Goal: Information Seeking & Learning: Find specific fact

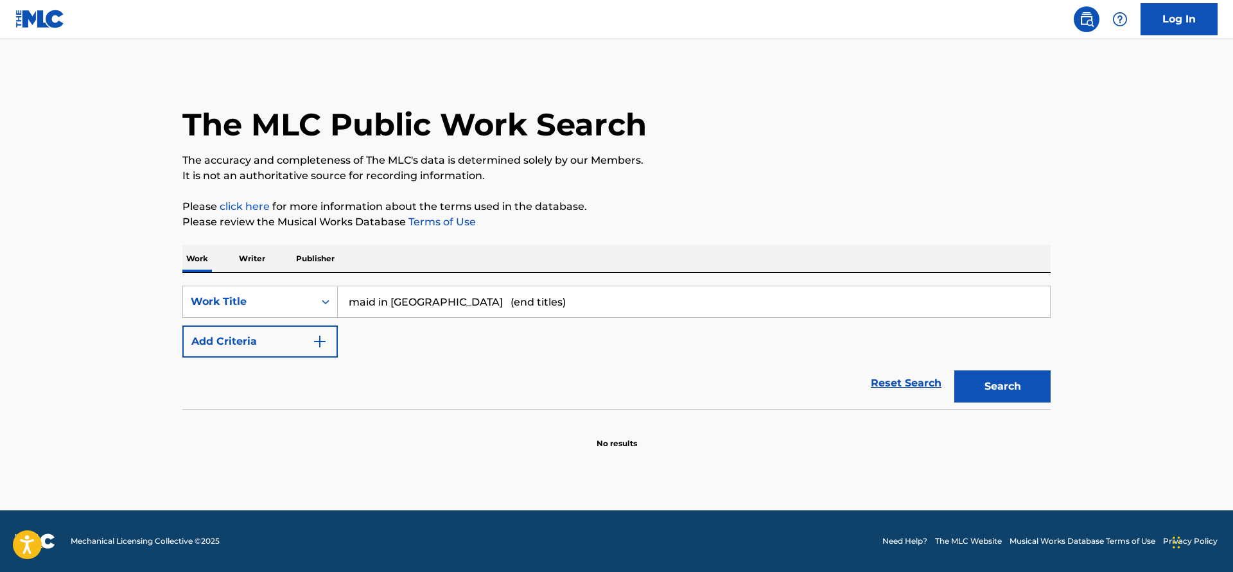
type input "maid in [GEOGRAPHIC_DATA] (end titles)"
click at [997, 400] on button "Search" at bounding box center [1002, 387] width 96 height 32
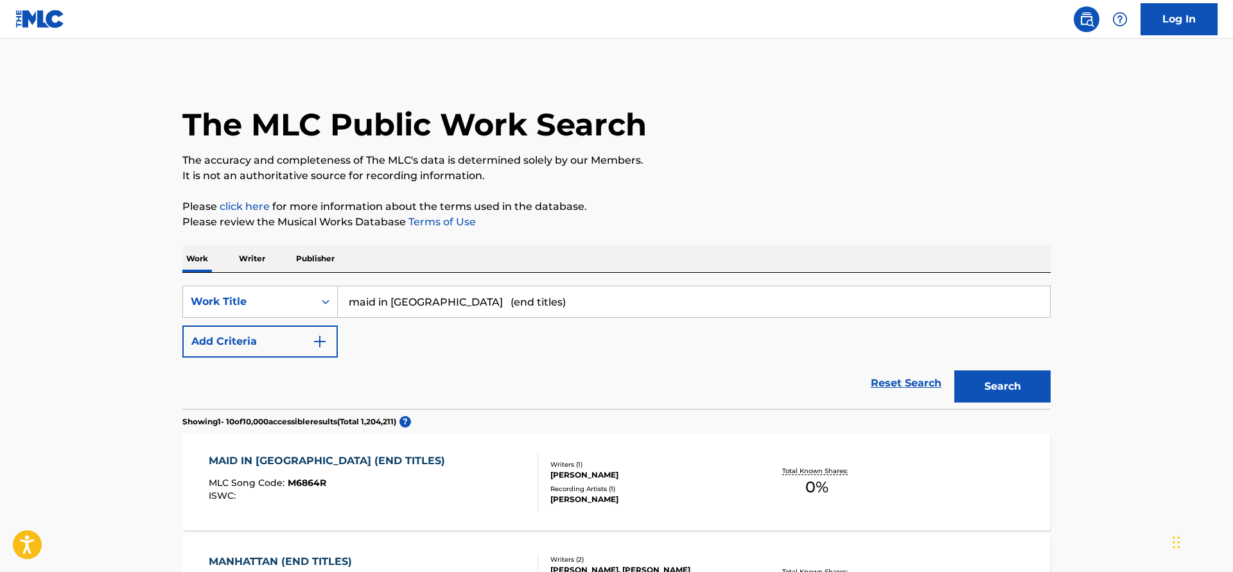
scroll to position [65, 0]
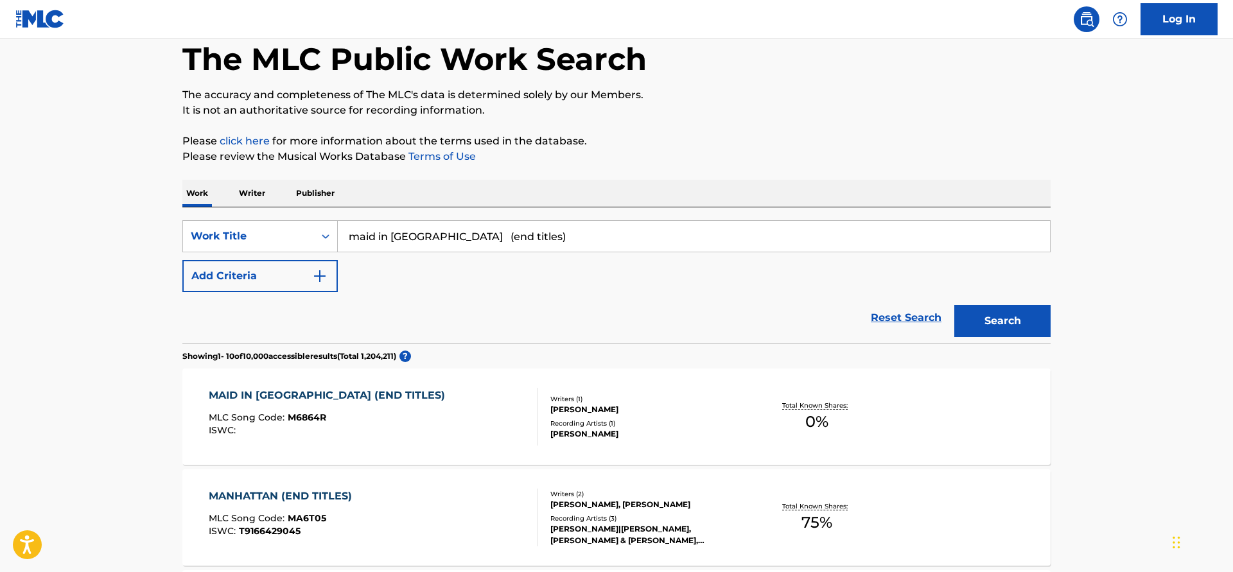
click at [486, 401] on div "MAID IN MANHATTAN (END TITLES) MLC Song Code : M6864R ISWC :" at bounding box center [374, 417] width 330 height 58
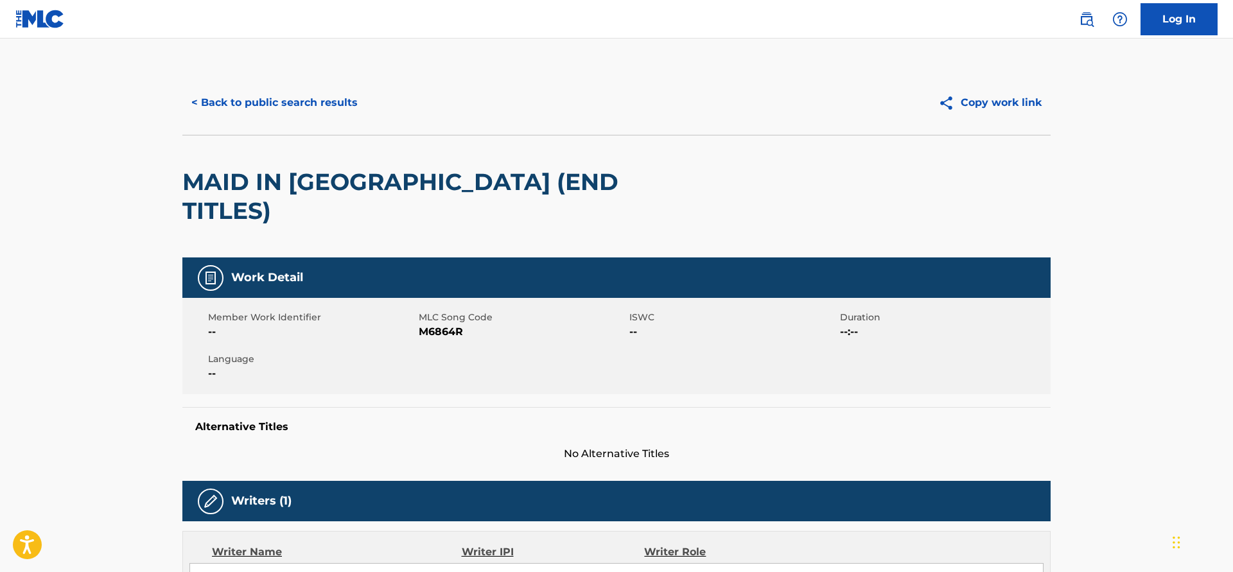
scroll to position [333, 0]
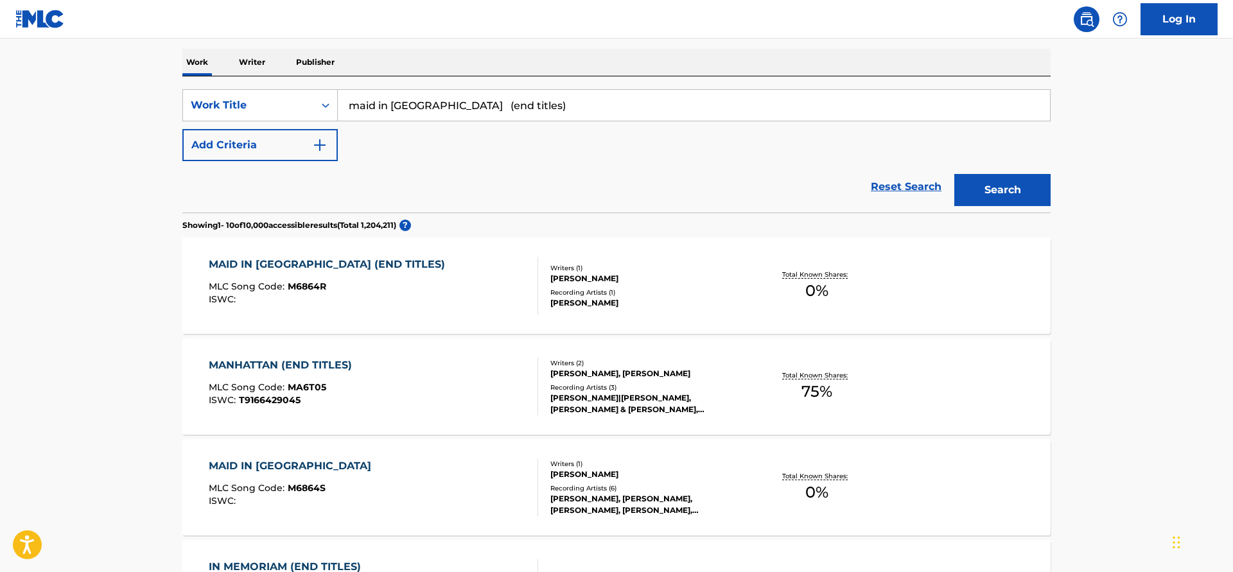
scroll to position [262, 0]
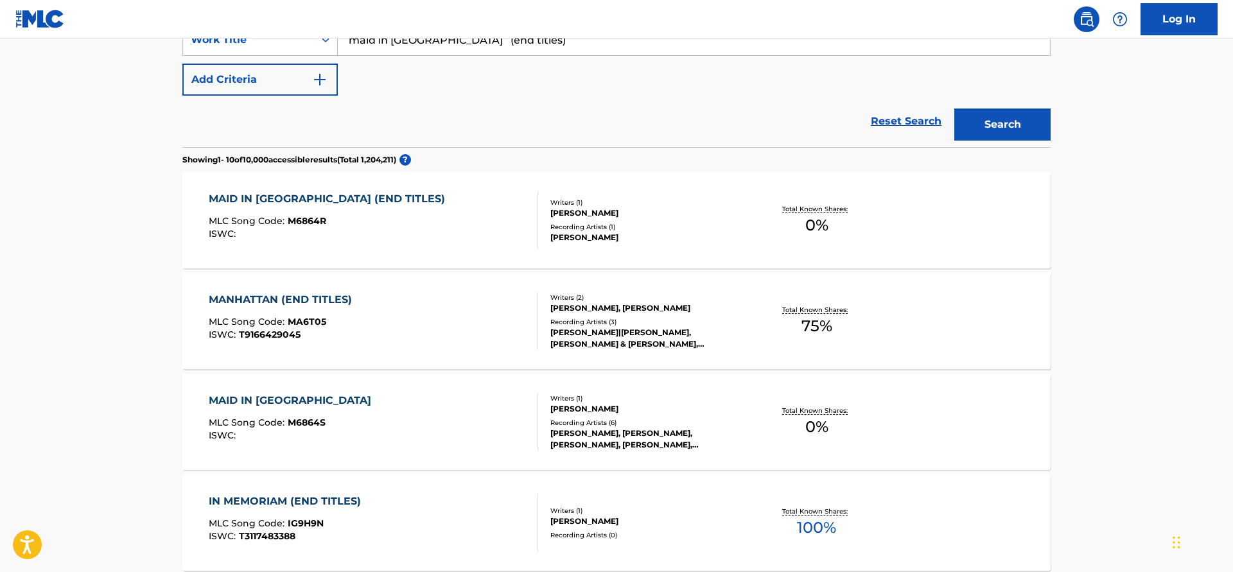
click at [394, 401] on div "MAID IN MANHATTAN MLC Song Code : M6864S ISWC :" at bounding box center [374, 422] width 330 height 58
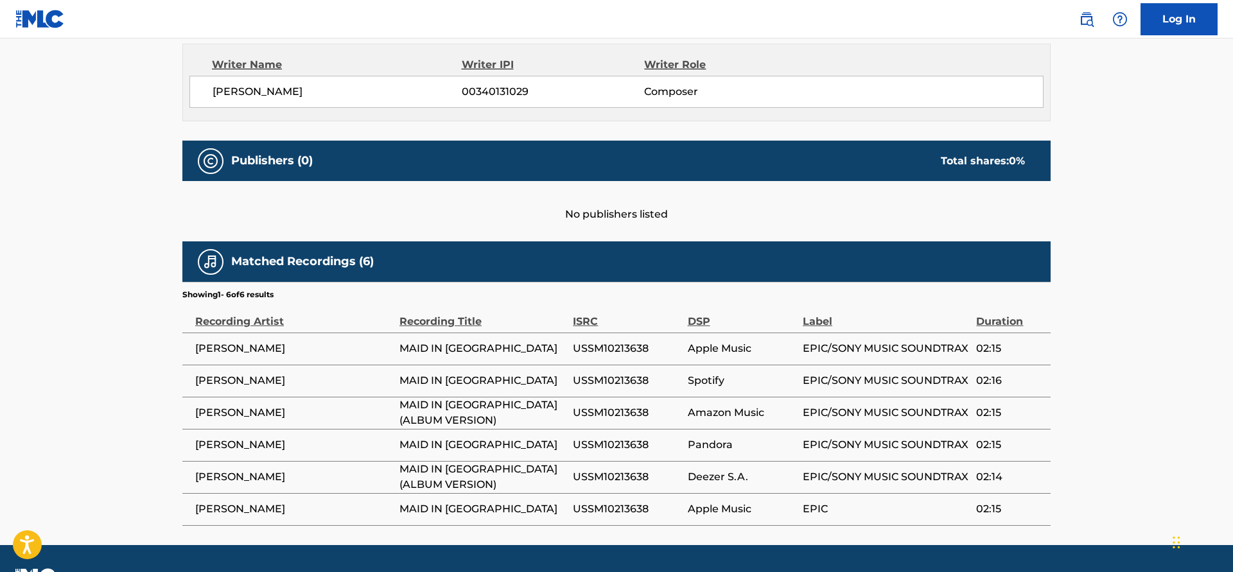
scroll to position [493, 0]
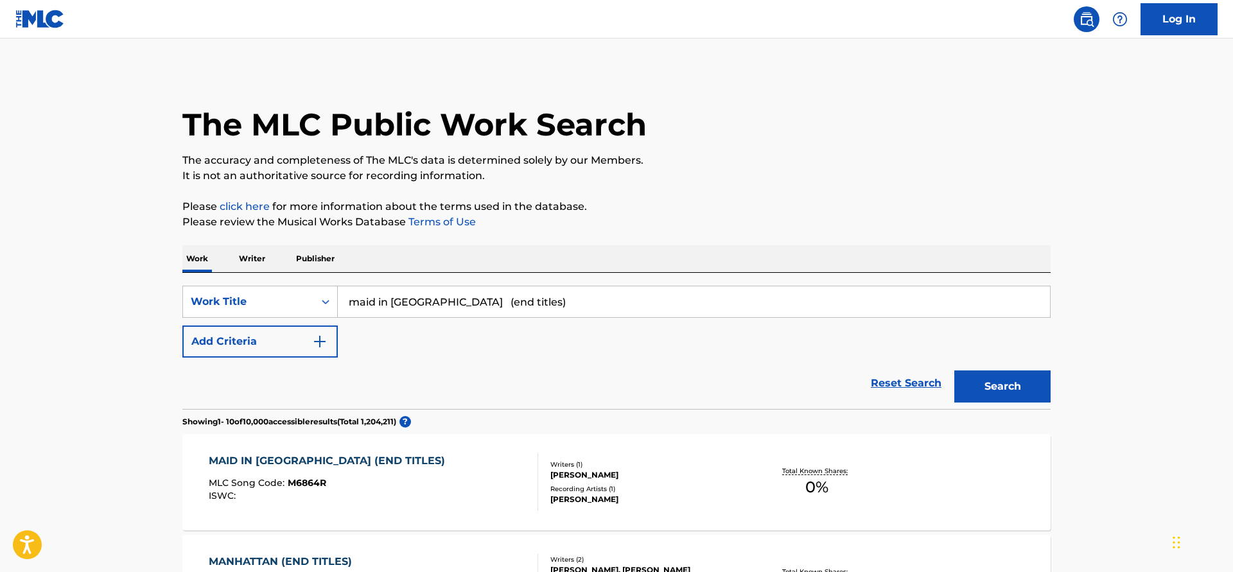
drag, startPoint x: 422, startPoint y: 306, endPoint x: 200, endPoint y: 347, distance: 226.1
click at [338, 317] on input "maid in manhattan (end titles)" at bounding box center [694, 301] width 712 height 31
type input ""at last""
click at [318, 361] on div "Reset Search Search" at bounding box center [616, 383] width 868 height 51
click at [319, 351] on button "Add Criteria" at bounding box center [259, 342] width 155 height 32
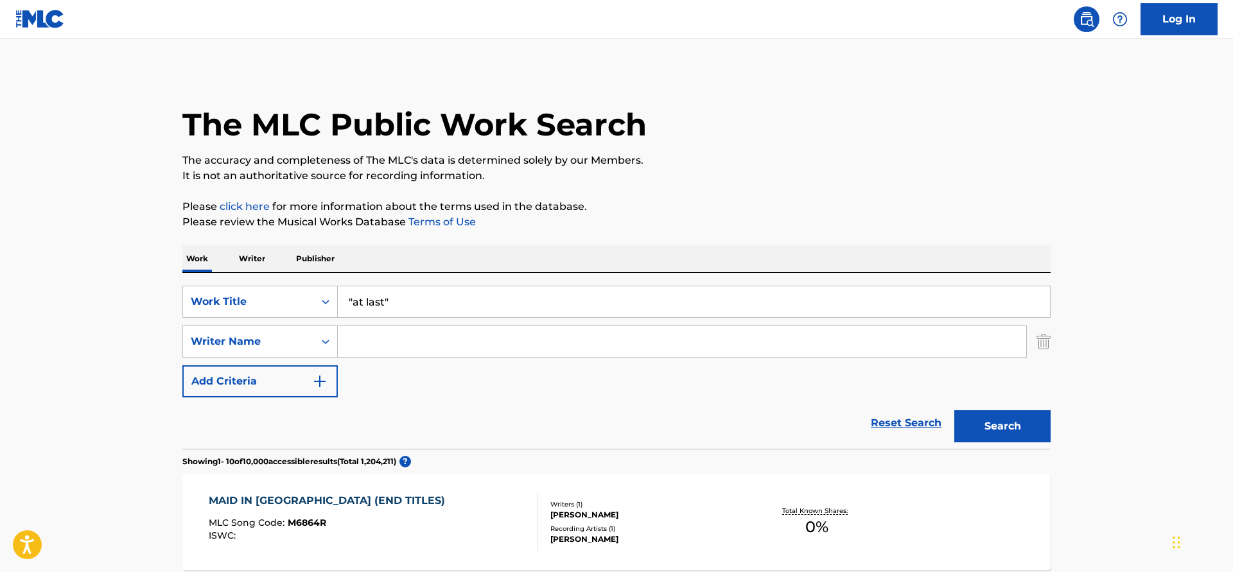
click at [360, 348] on input "Search Form" at bounding box center [682, 341] width 688 height 31
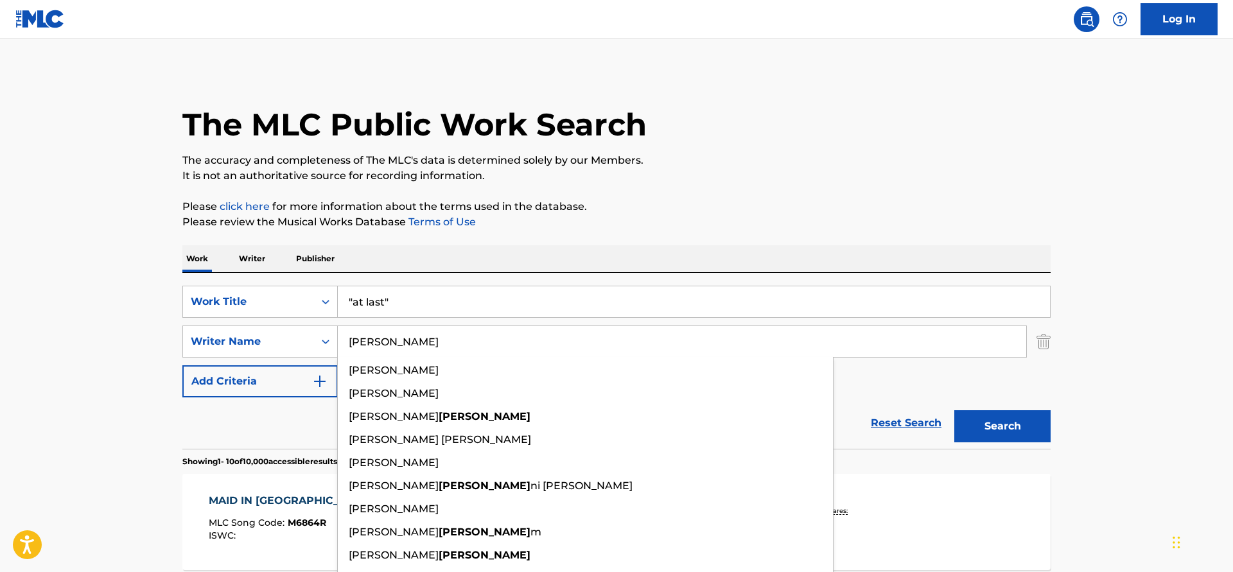
type input "silvestri"
click at [954, 410] on button "Search" at bounding box center [1002, 426] width 96 height 32
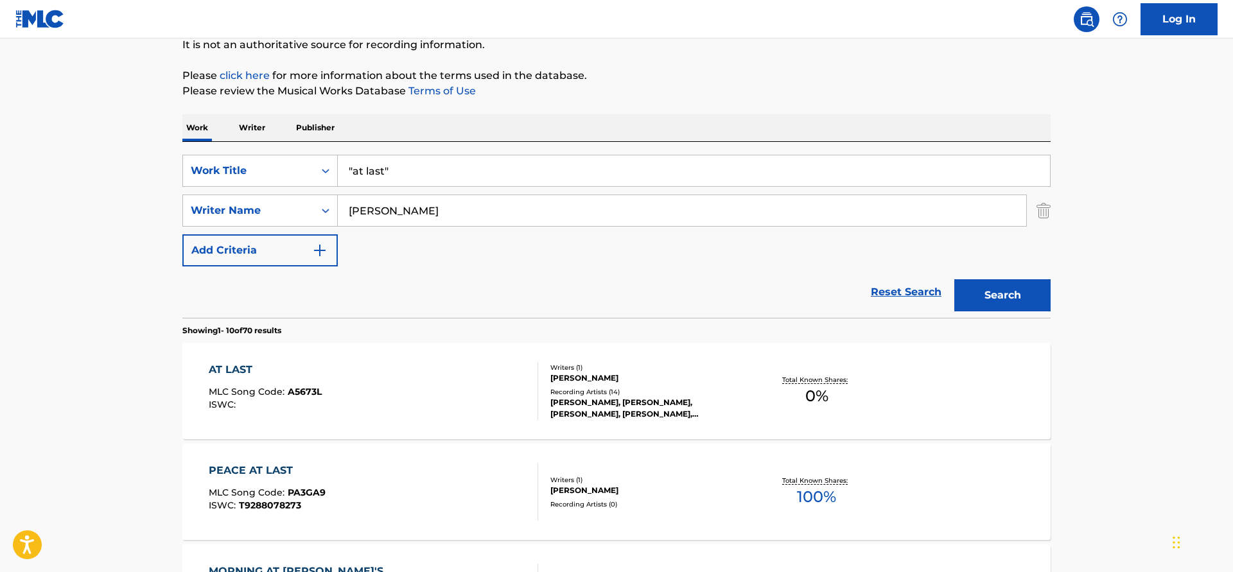
scroll to position [196, 0]
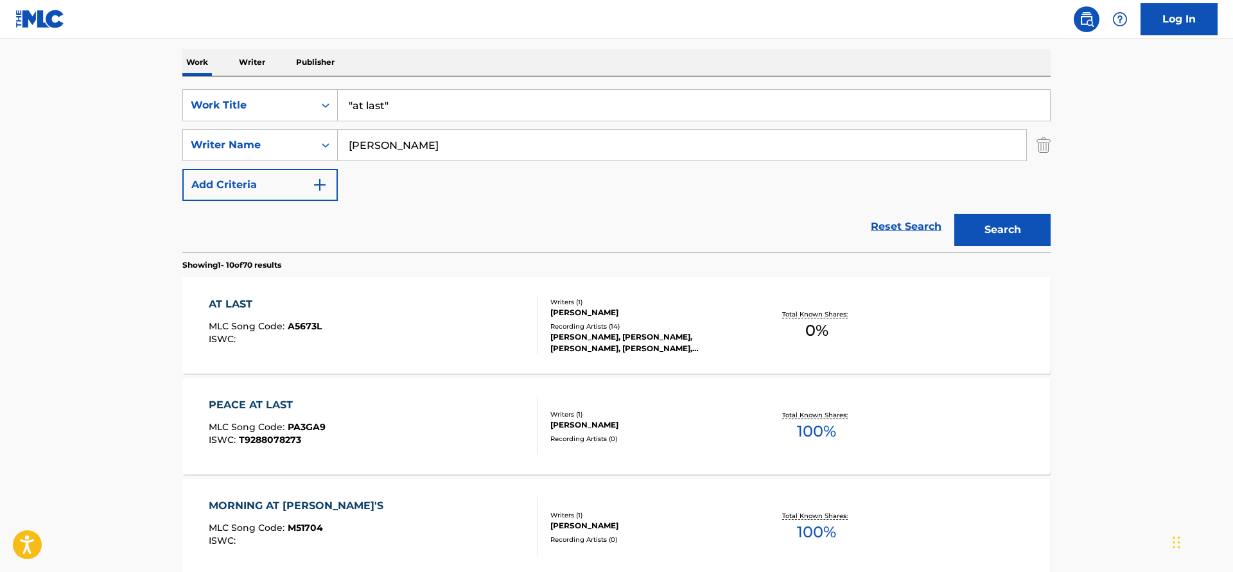
click at [238, 304] on div "AT LAST" at bounding box center [265, 304] width 113 height 15
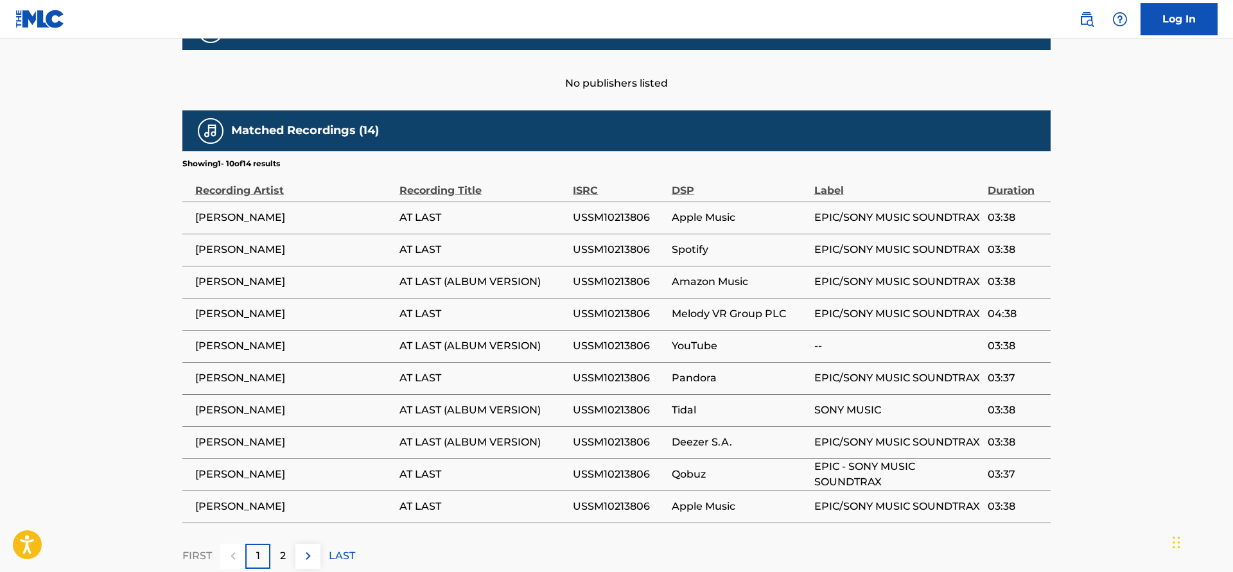
scroll to position [655, 0]
